Goal: Use online tool/utility: Utilize a website feature to perform a specific function

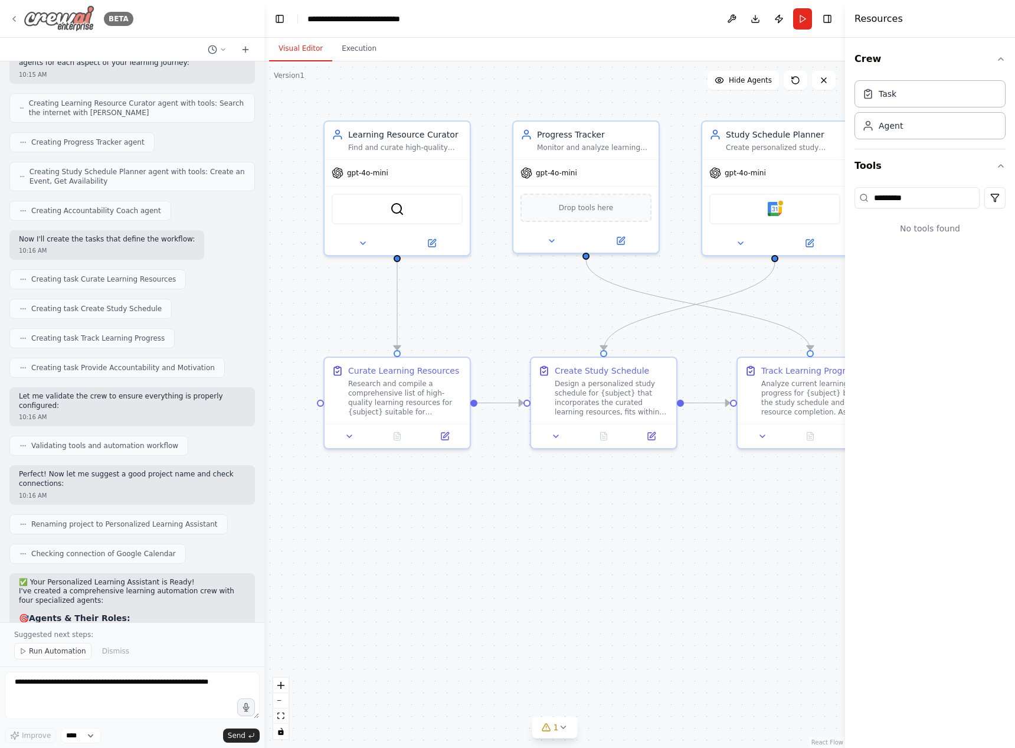
click at [70, 19] on img at bounding box center [59, 18] width 71 height 27
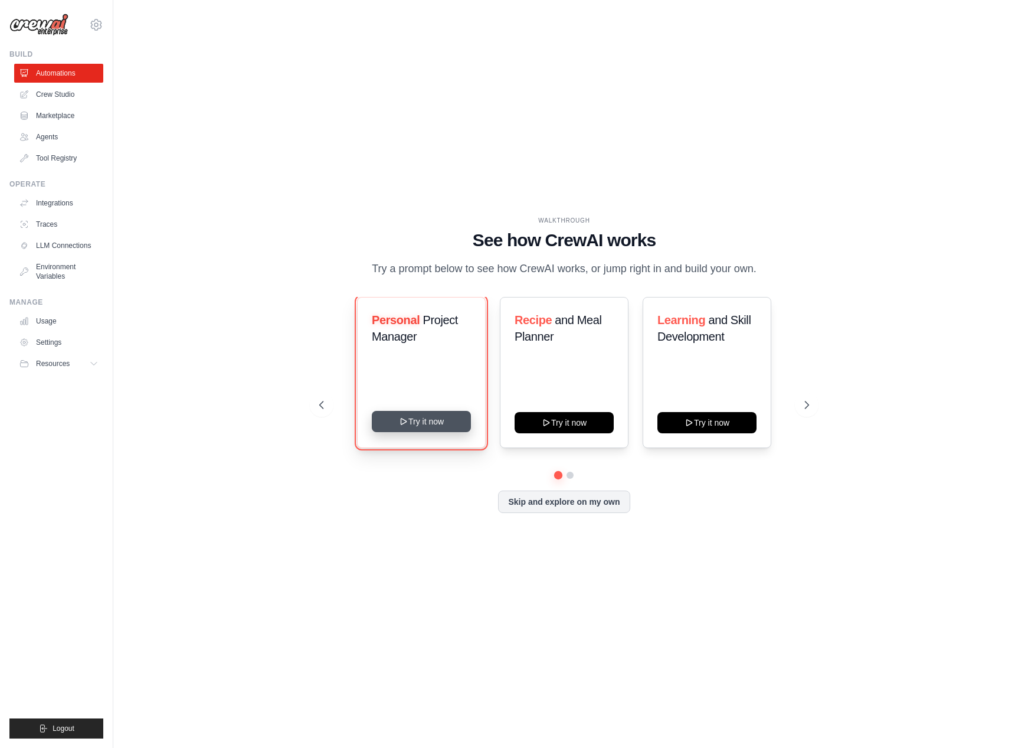
click at [438, 428] on button "Try it now" at bounding box center [421, 421] width 99 height 21
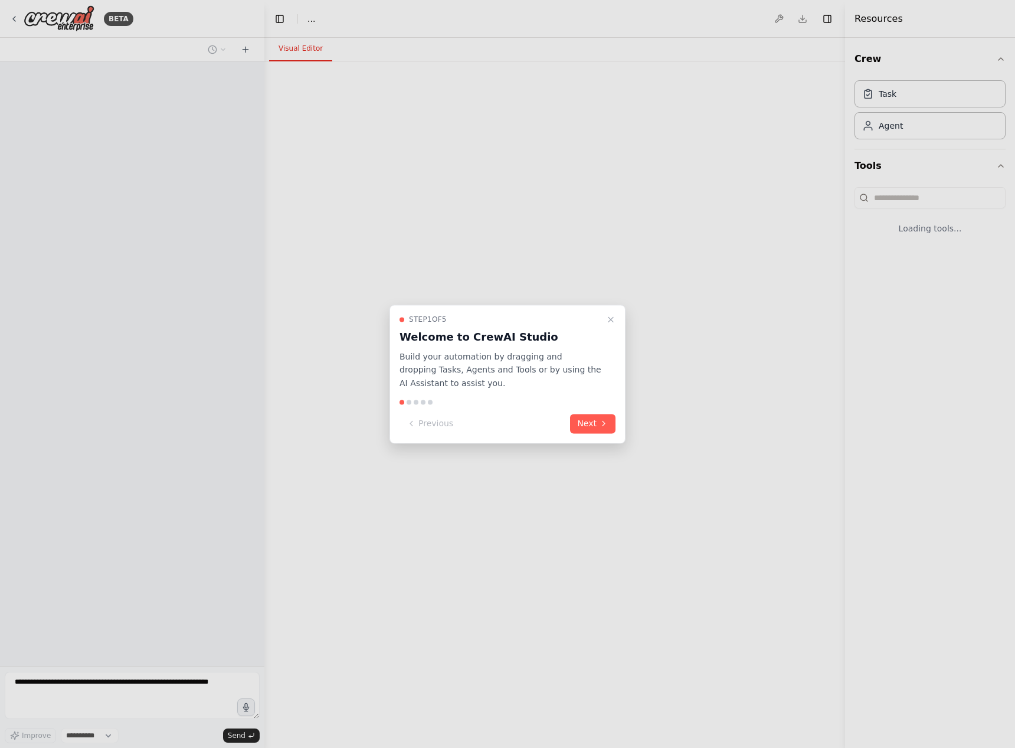
select select "****"
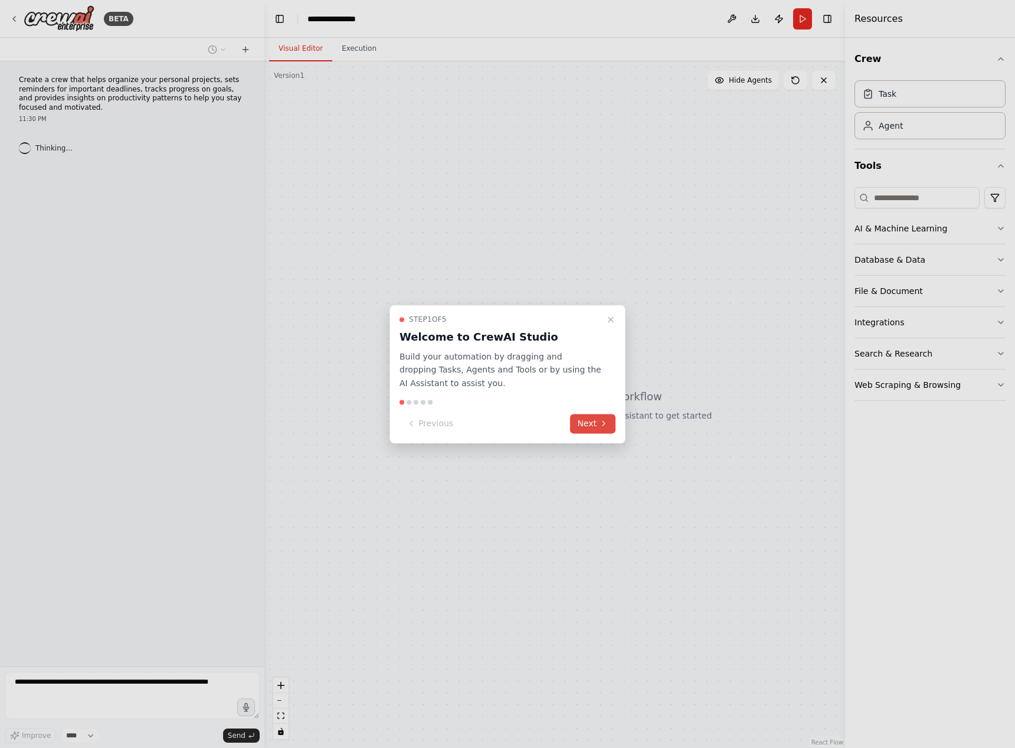
click at [600, 422] on icon at bounding box center [603, 423] width 9 height 9
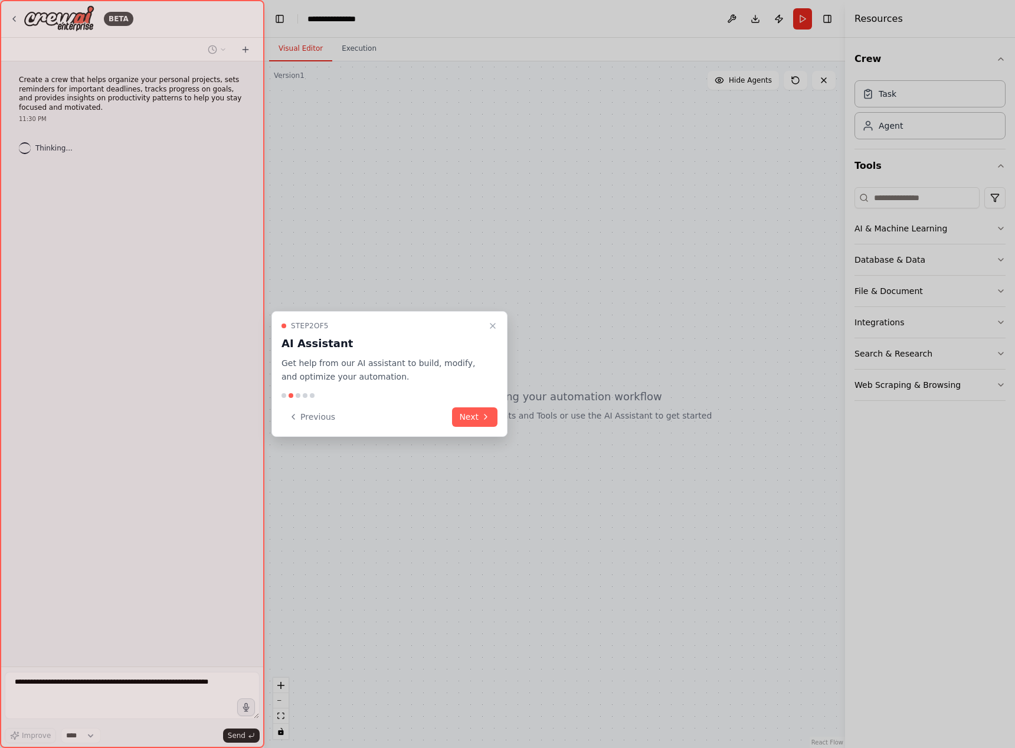
click at [465, 419] on button "Next" at bounding box center [474, 416] width 45 height 19
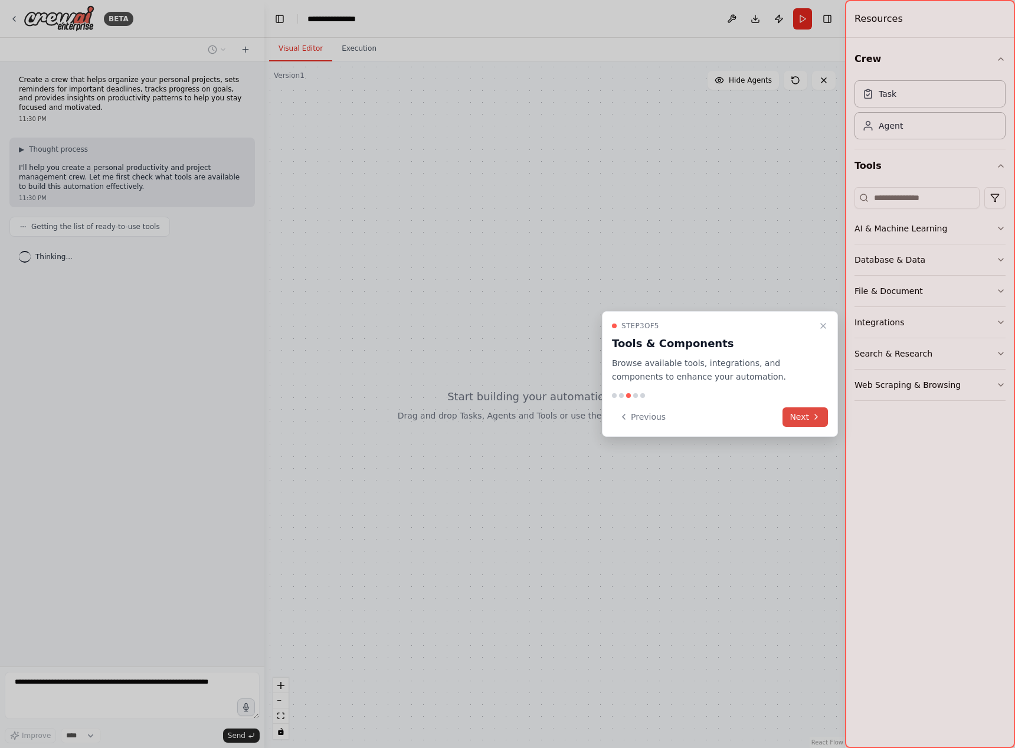
click at [817, 419] on icon at bounding box center [816, 416] width 9 height 9
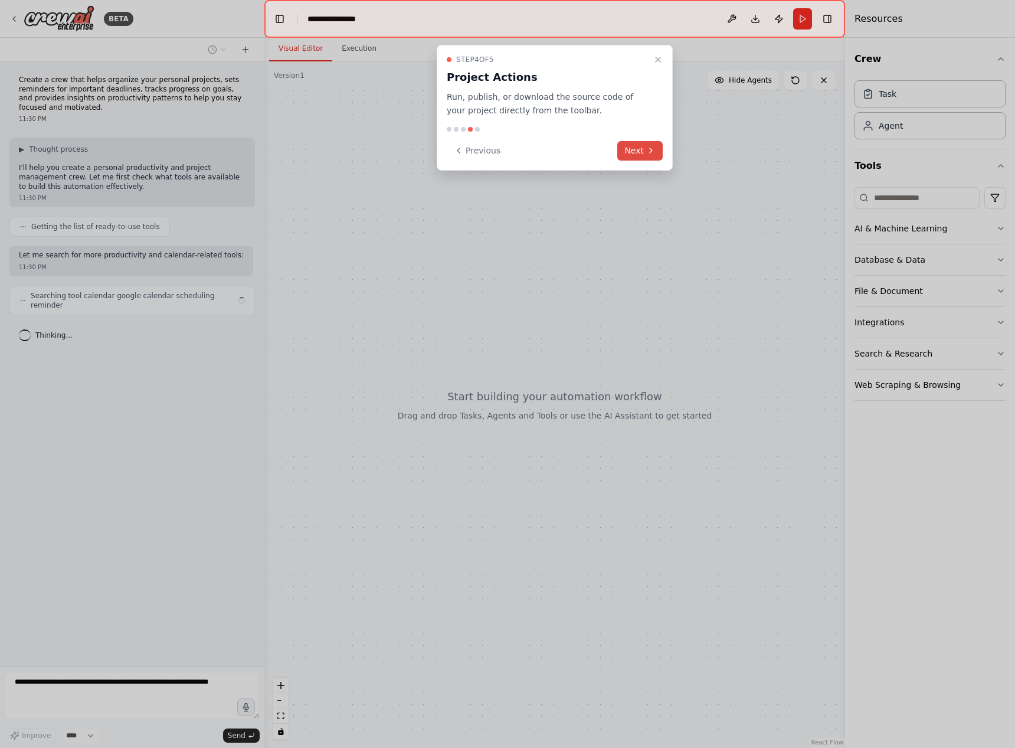
click at [638, 148] on button "Next" at bounding box center [640, 150] width 45 height 19
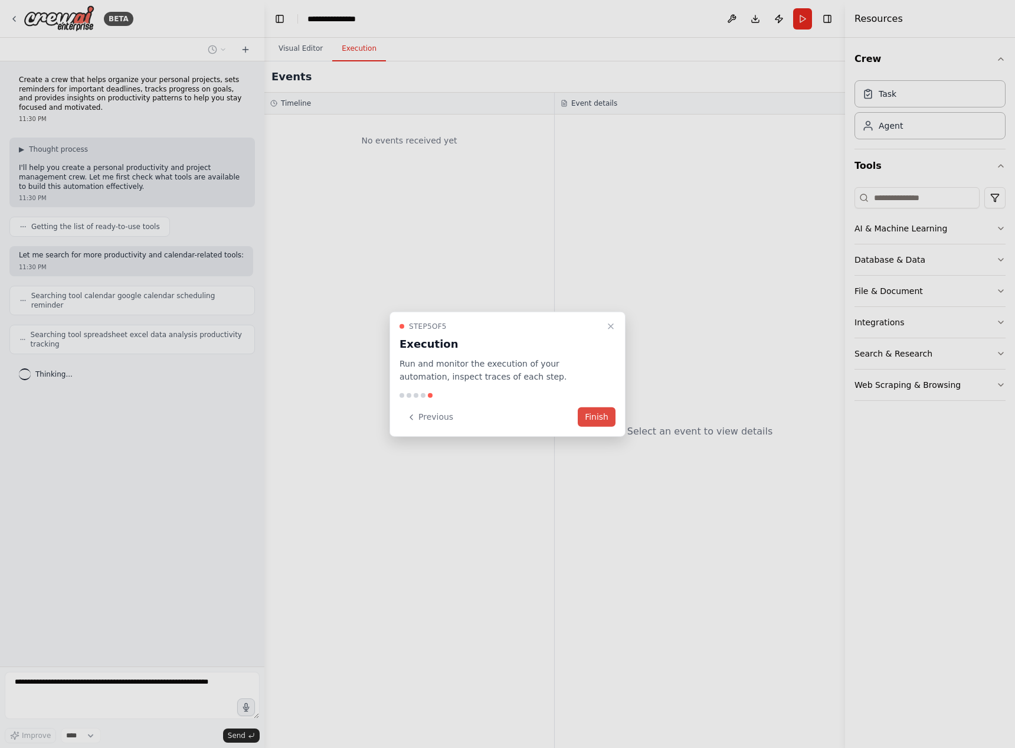
click at [593, 419] on button "Finish" at bounding box center [597, 416] width 38 height 19
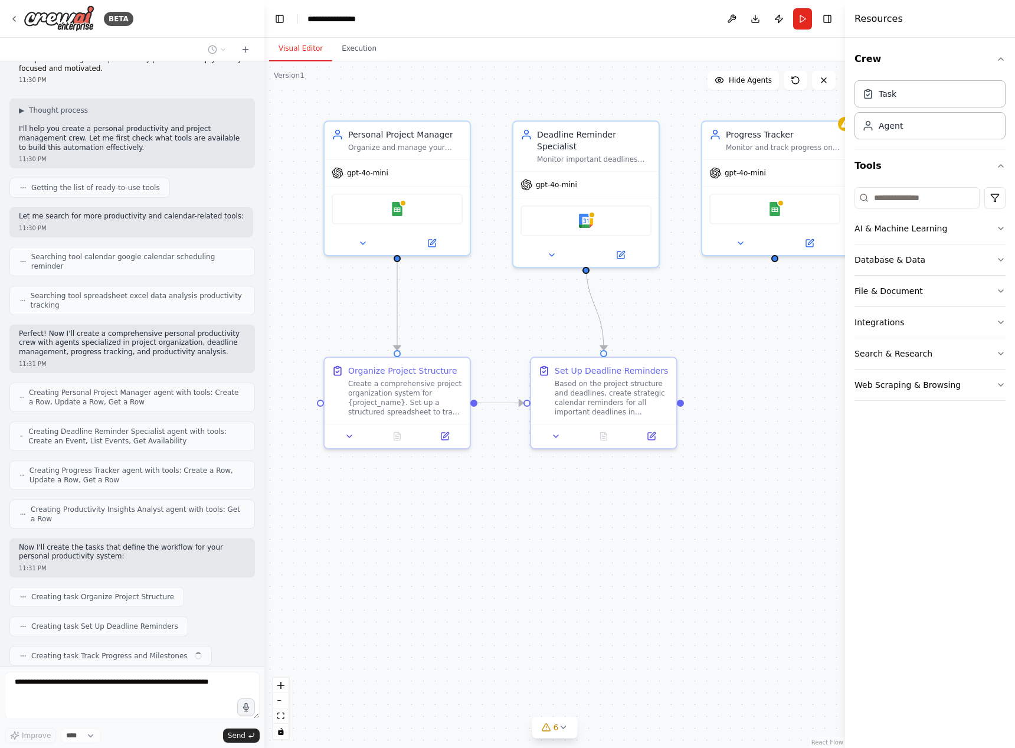
scroll to position [68, 0]
